Goal: Information Seeking & Learning: Check status

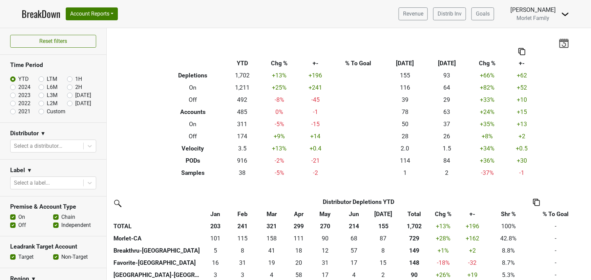
click at [18, 87] on label "2024" at bounding box center [24, 87] width 12 height 8
click at [12, 87] on input "2024" at bounding box center [23, 86] width 27 height 7
radio input "true"
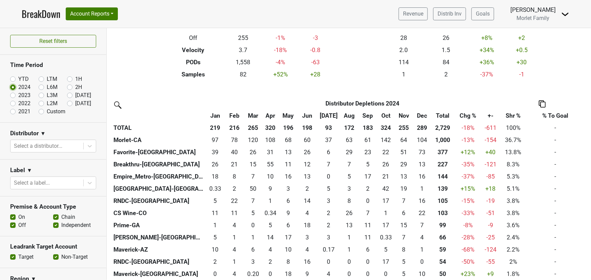
scroll to position [154, 0]
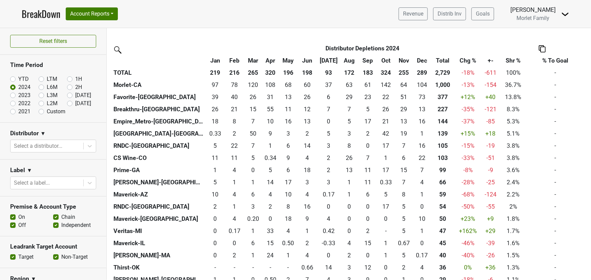
click at [18, 80] on label "YTD" at bounding box center [23, 79] width 10 height 8
click at [14, 80] on input "YTD" at bounding box center [23, 78] width 27 height 7
radio input "true"
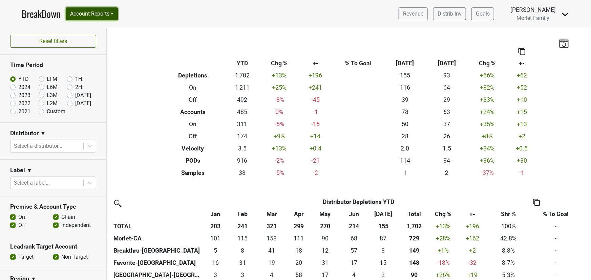
click at [106, 15] on button "Account Reports" at bounding box center [92, 13] width 52 height 13
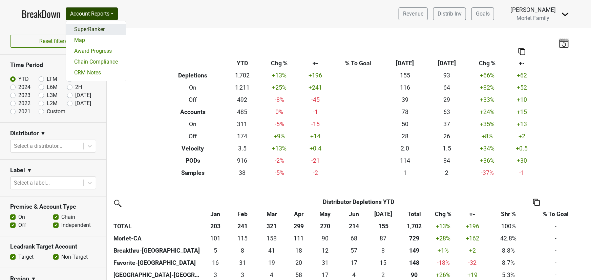
click at [112, 27] on link "SuperRanker" at bounding box center [96, 29] width 60 height 11
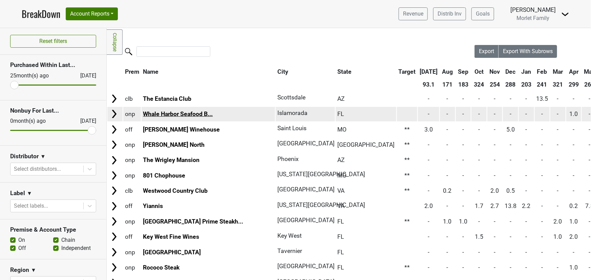
click at [182, 115] on link "Whale Harbor Seafood B..." at bounding box center [178, 114] width 70 height 7
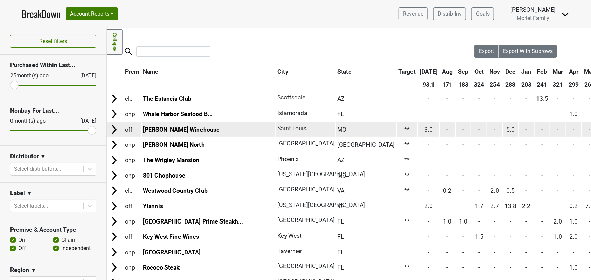
click at [183, 130] on link "Clayton Winehouse" at bounding box center [181, 129] width 77 height 7
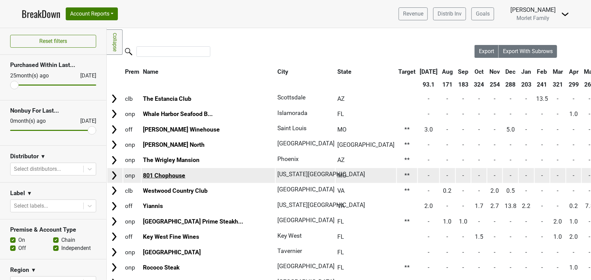
click at [170, 175] on link "801 Chophouse" at bounding box center [164, 175] width 42 height 7
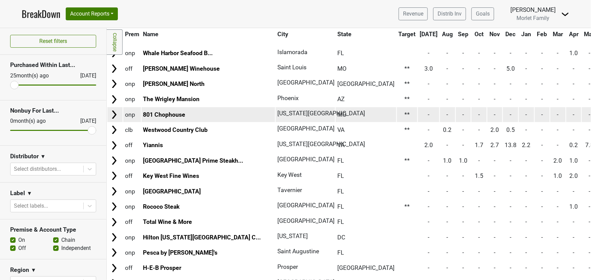
scroll to position [61, 0]
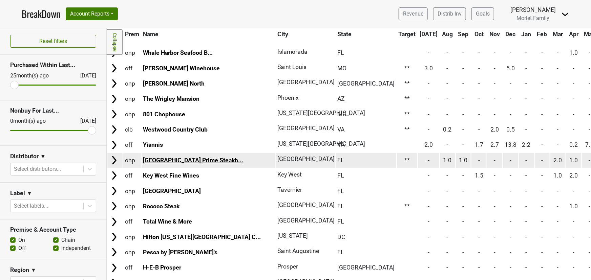
click at [172, 161] on link "Hyde Park Prime Steakh..." at bounding box center [193, 160] width 100 height 7
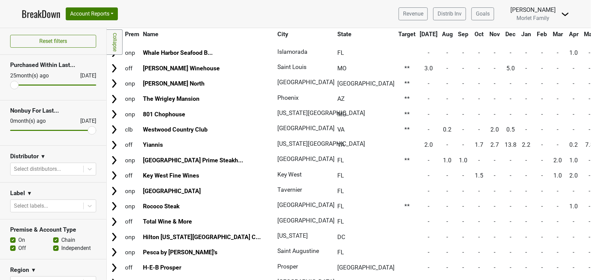
scroll to position [0, 0]
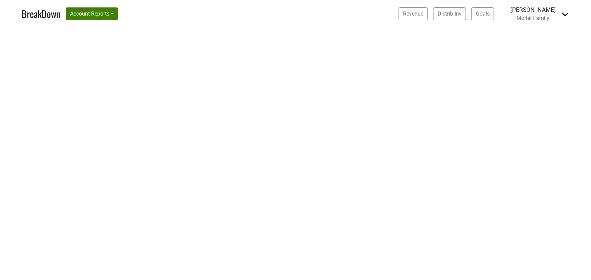
select select "CA"
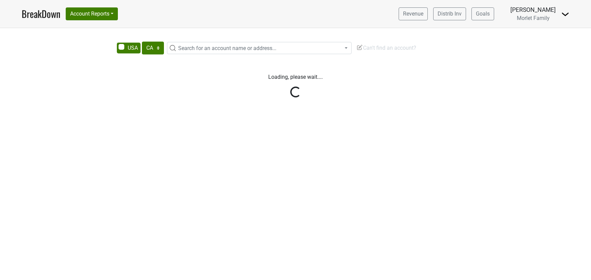
select select "CA"
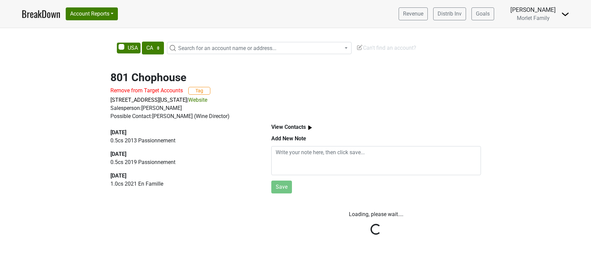
select select "CA"
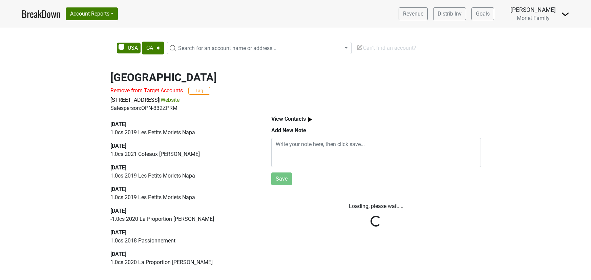
select select "CA"
